Goal: Check status: Check status

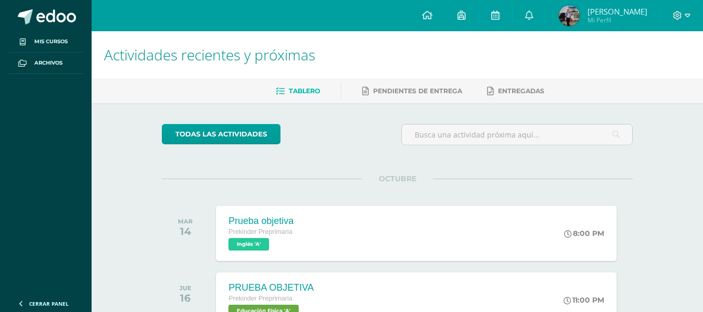
click at [588, 13] on span "[PERSON_NAME] Mi Perfil" at bounding box center [603, 15] width 93 height 21
click at [611, 7] on span "[PERSON_NAME]" at bounding box center [617, 11] width 60 height 10
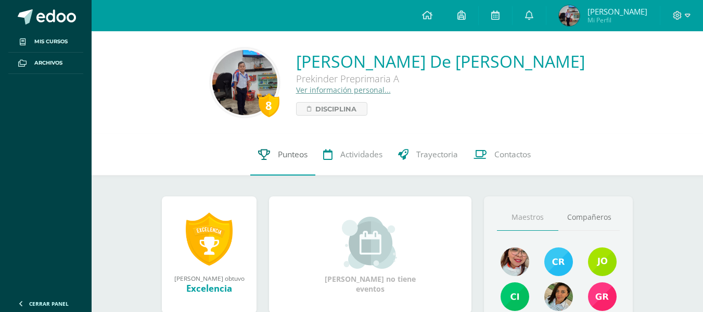
click at [290, 157] on span "Punteos" at bounding box center [293, 154] width 30 height 11
